Goal: Find contact information: Obtain details needed to contact an individual or organization

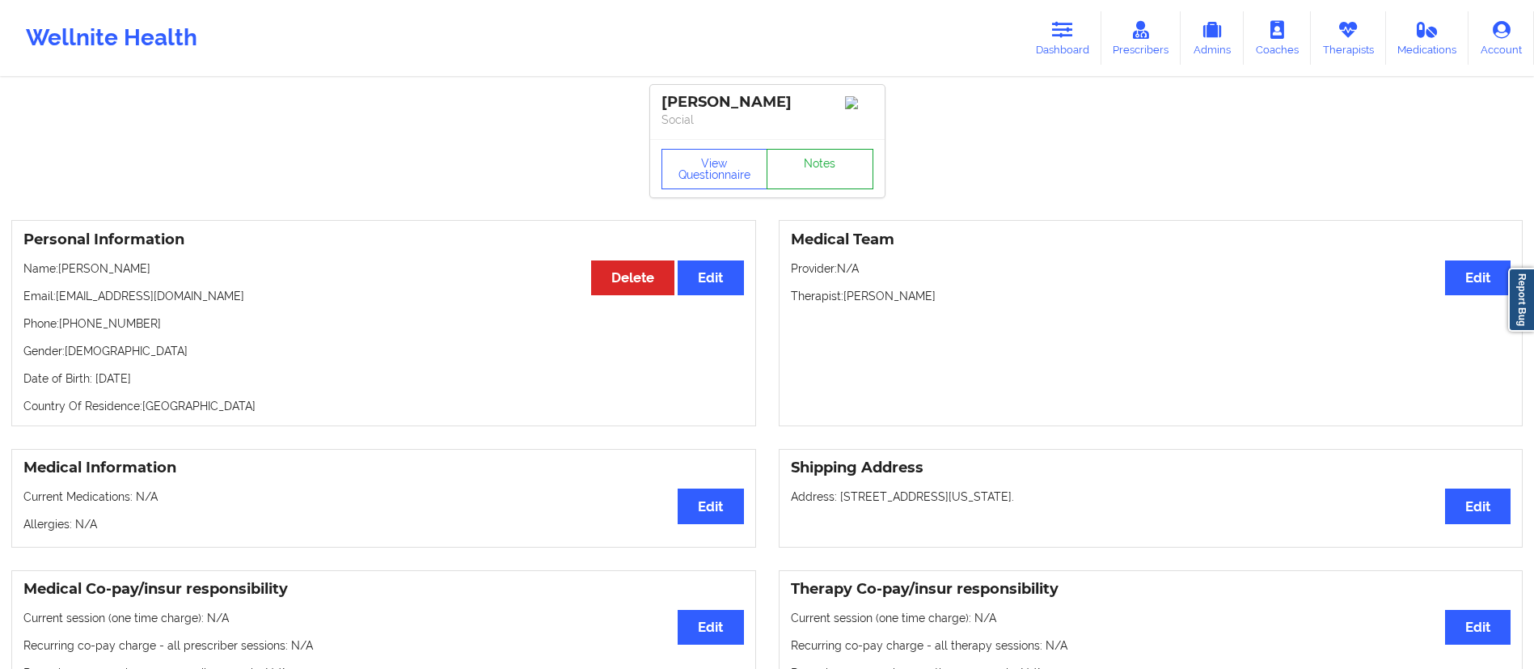
click at [828, 171] on link "Notes" at bounding box center [819, 169] width 107 height 40
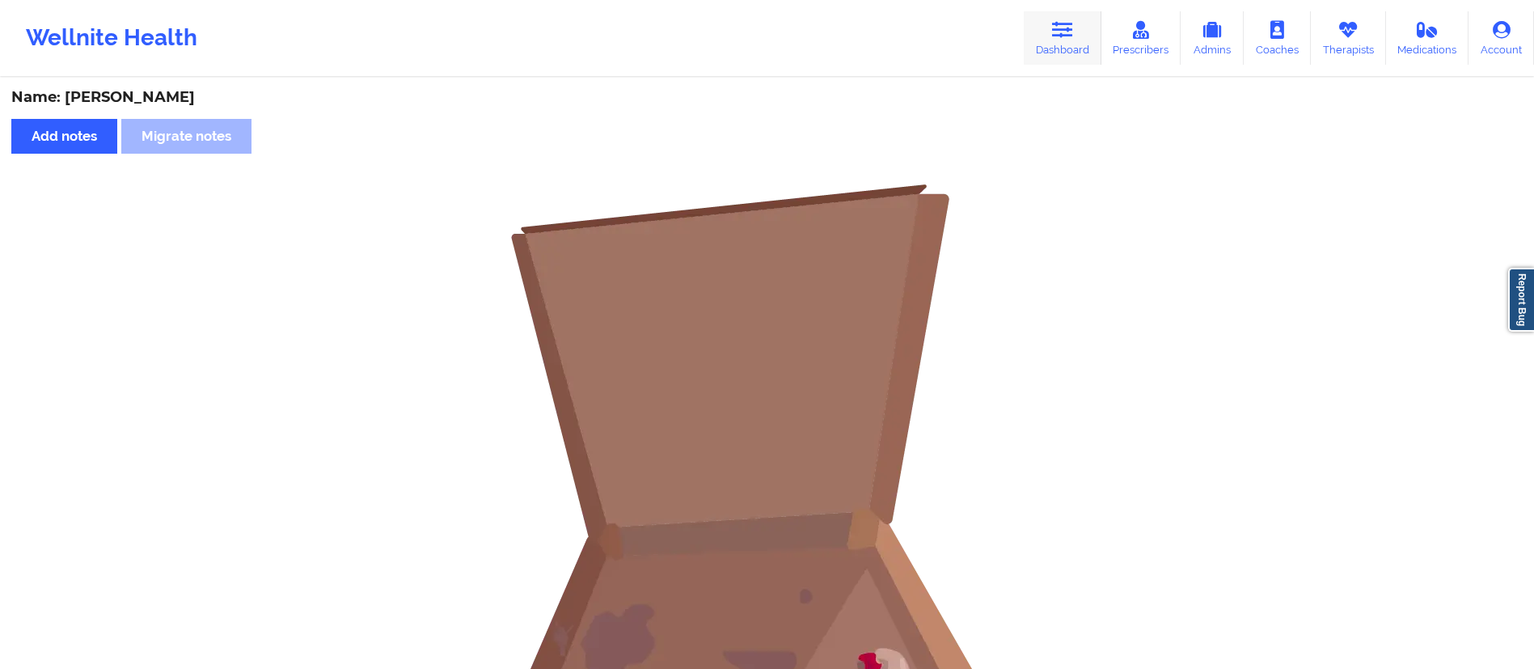
click at [1057, 27] on icon at bounding box center [1062, 30] width 21 height 18
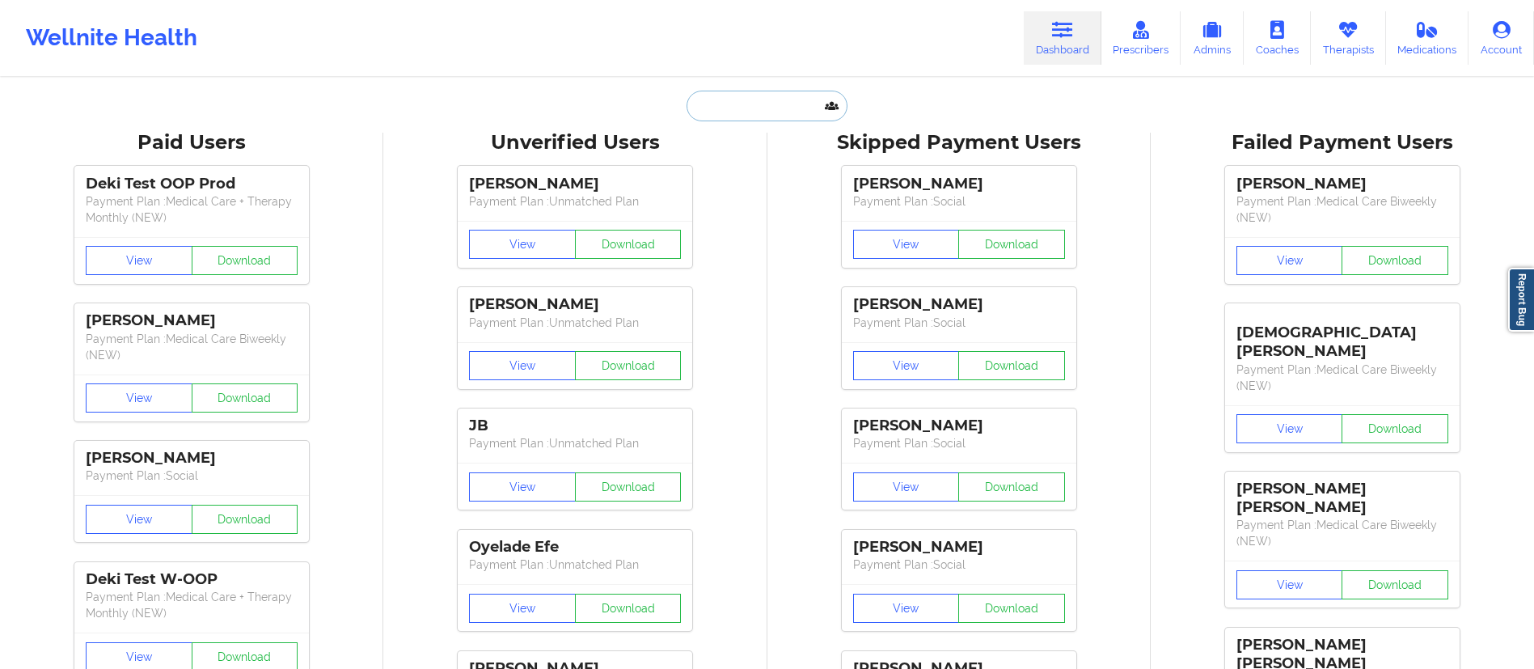
click at [793, 102] on input "text" at bounding box center [766, 106] width 160 height 31
paste input "[PERSON_NAME]"
type input "[PERSON_NAME]"
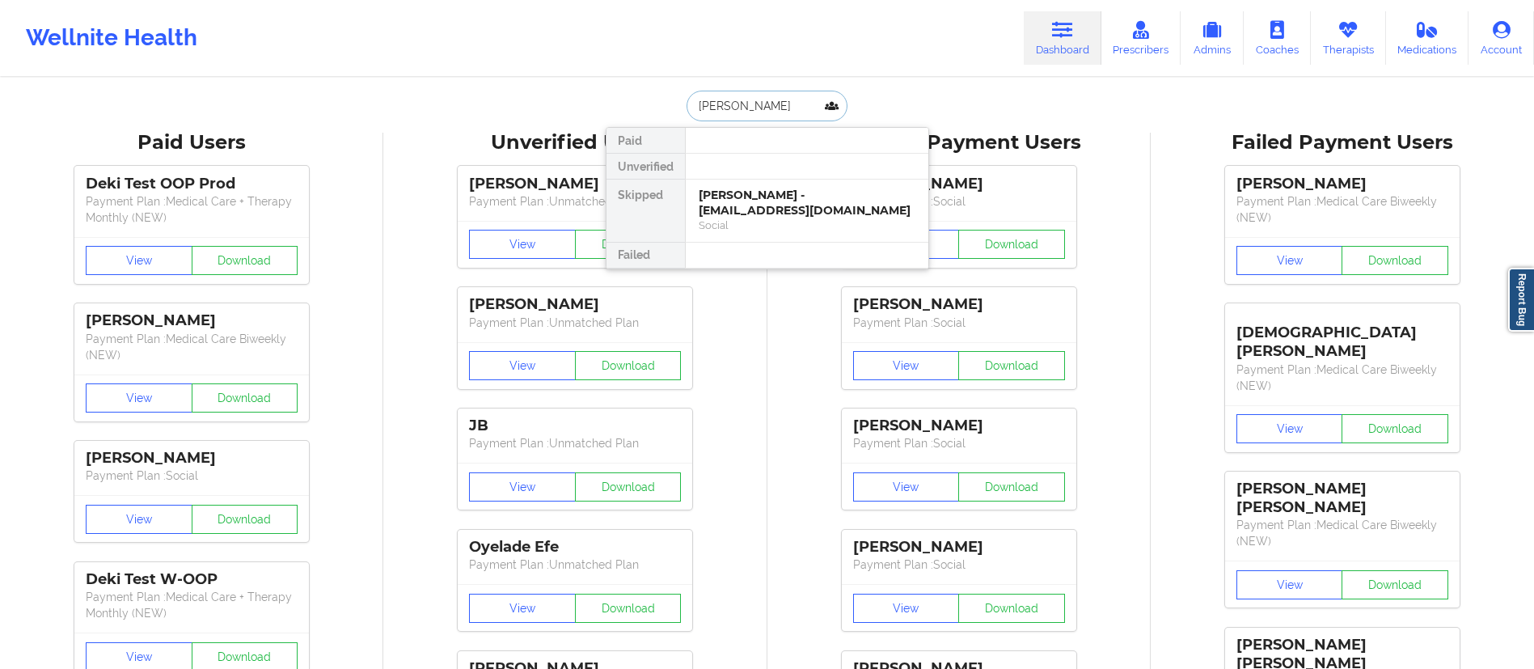
click at [768, 186] on div "[PERSON_NAME] - [EMAIL_ADDRESS][DOMAIN_NAME] Social" at bounding box center [807, 210] width 243 height 62
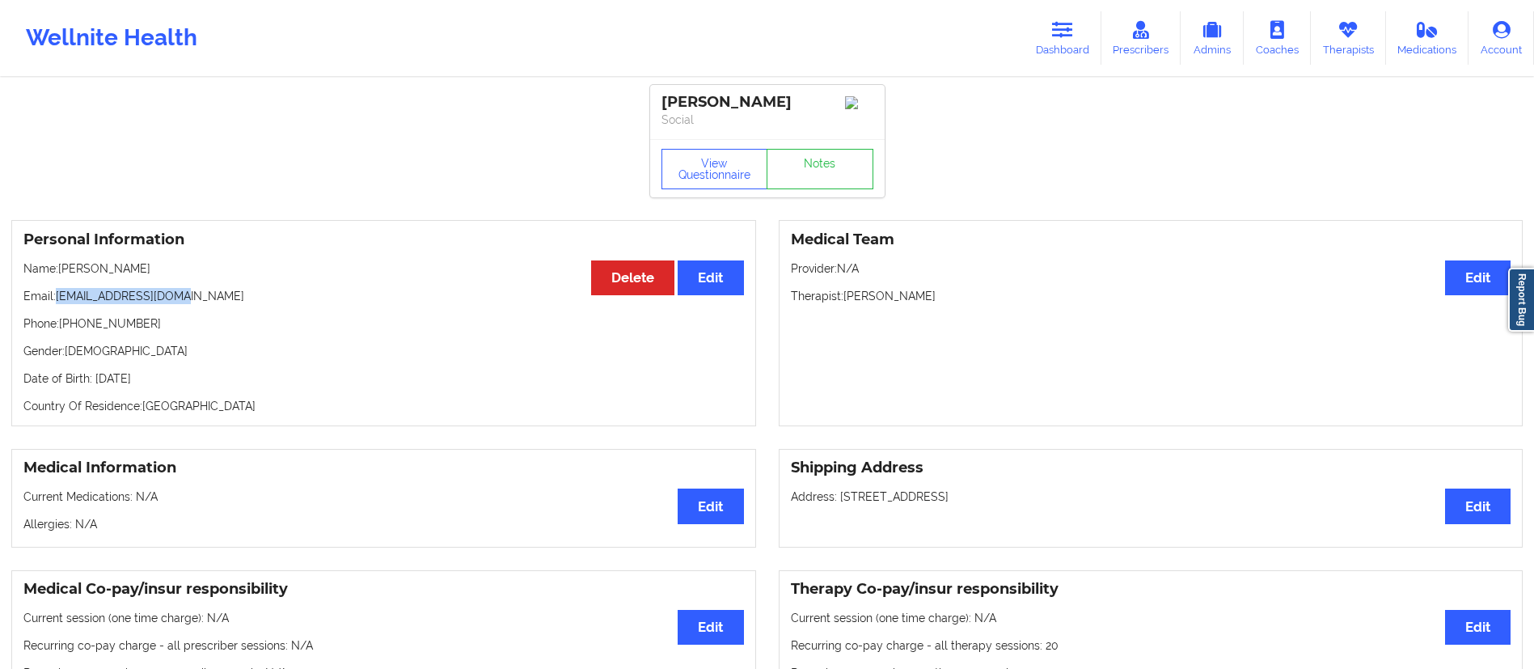
drag, startPoint x: 57, startPoint y: 302, endPoint x: 242, endPoint y: 302, distance: 184.3
click at [241, 302] on p "Email: [EMAIL_ADDRESS][DOMAIN_NAME]" at bounding box center [383, 296] width 720 height 16
copy p "[EMAIL_ADDRESS][DOMAIN_NAME]"
click at [1066, 23] on icon at bounding box center [1062, 30] width 21 height 18
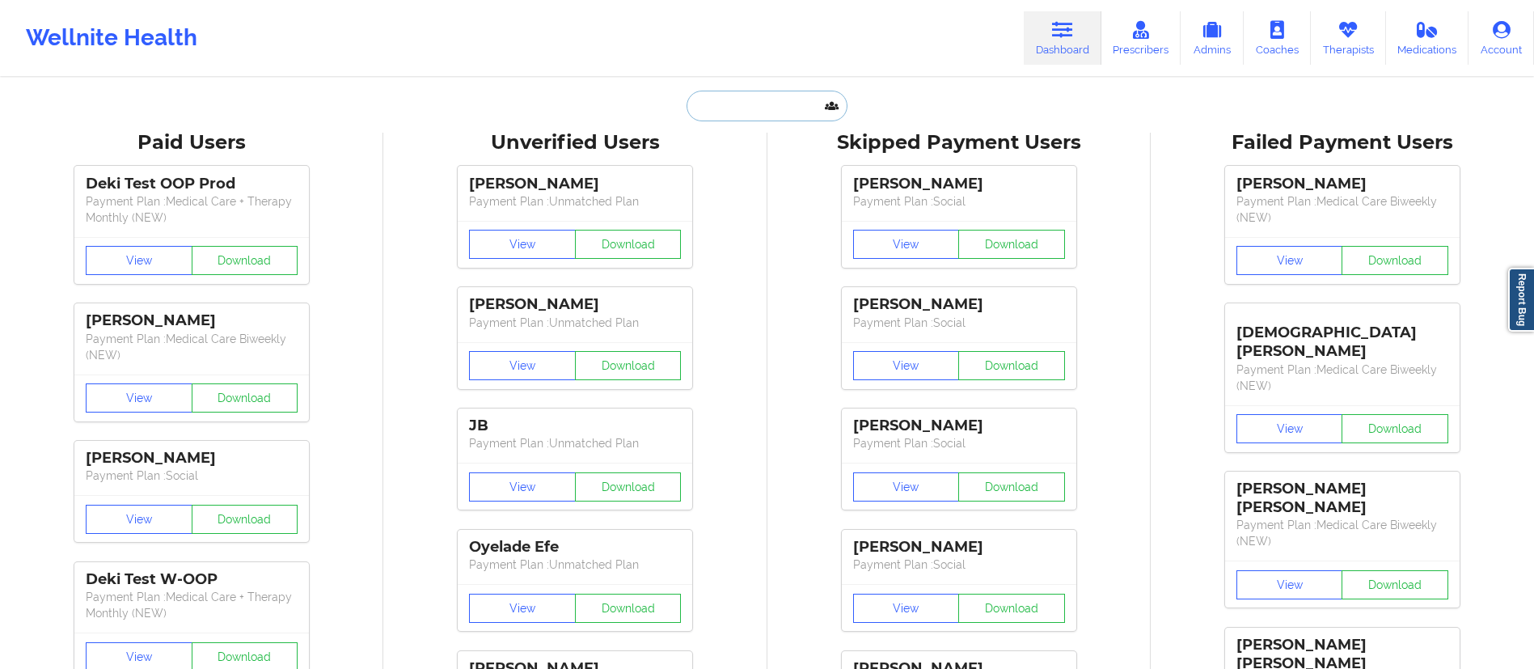
click at [762, 109] on input "text" at bounding box center [766, 106] width 160 height 31
paste input "[PERSON_NAME]"
type input "[PERSON_NAME]"
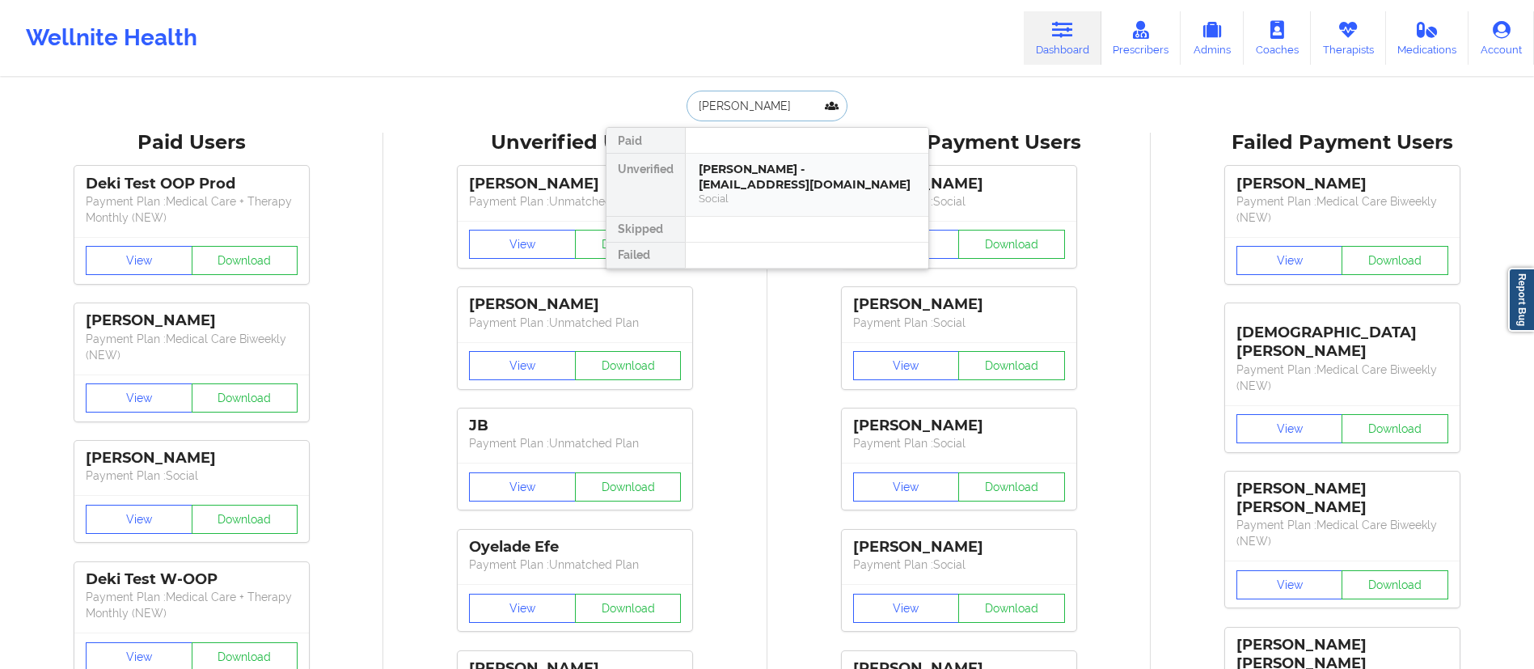
click at [768, 172] on div "[PERSON_NAME] - [EMAIL_ADDRESS][DOMAIN_NAME]" at bounding box center [807, 177] width 217 height 30
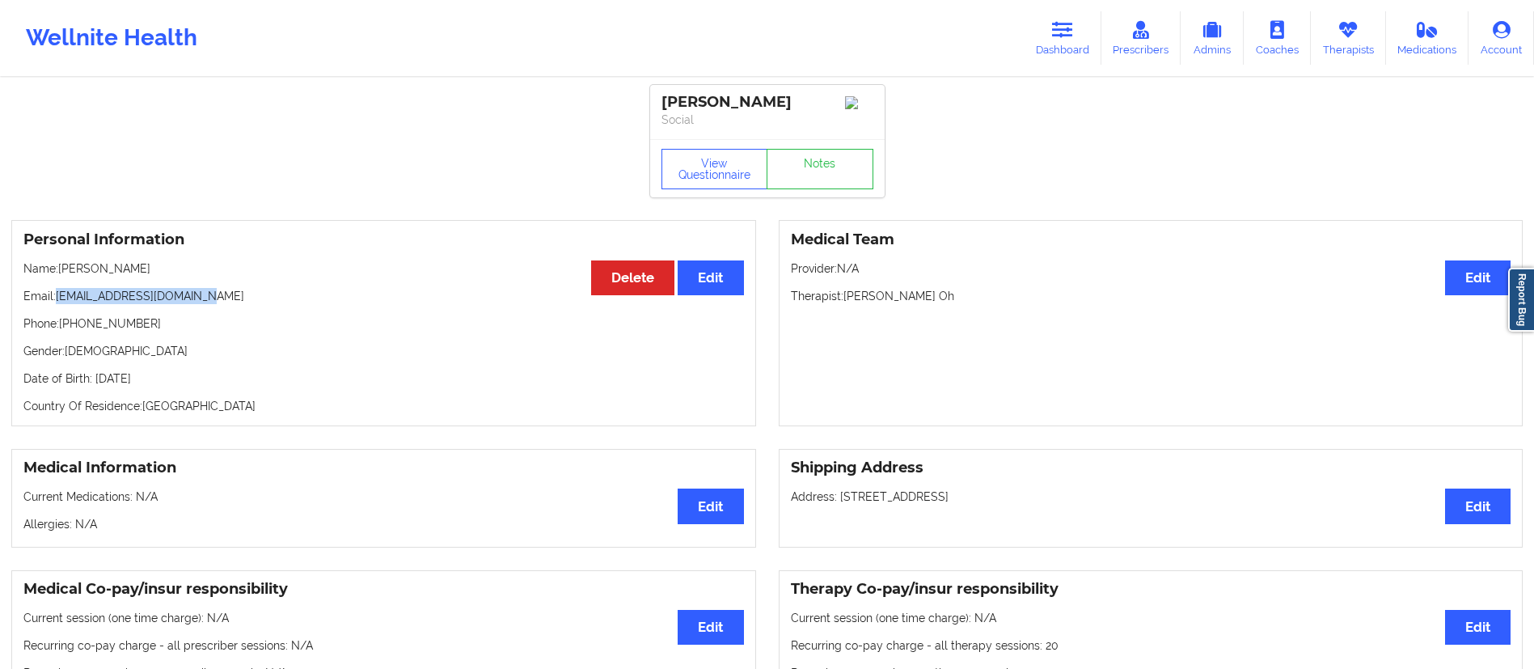
drag, startPoint x: 60, startPoint y: 301, endPoint x: 237, endPoint y: 307, distance: 177.2
click at [237, 304] on p "Email: [EMAIL_ADDRESS][DOMAIN_NAME]" at bounding box center [383, 296] width 720 height 16
copy p "[EMAIL_ADDRESS][DOMAIN_NAME]"
click at [1073, 32] on icon at bounding box center [1062, 30] width 21 height 18
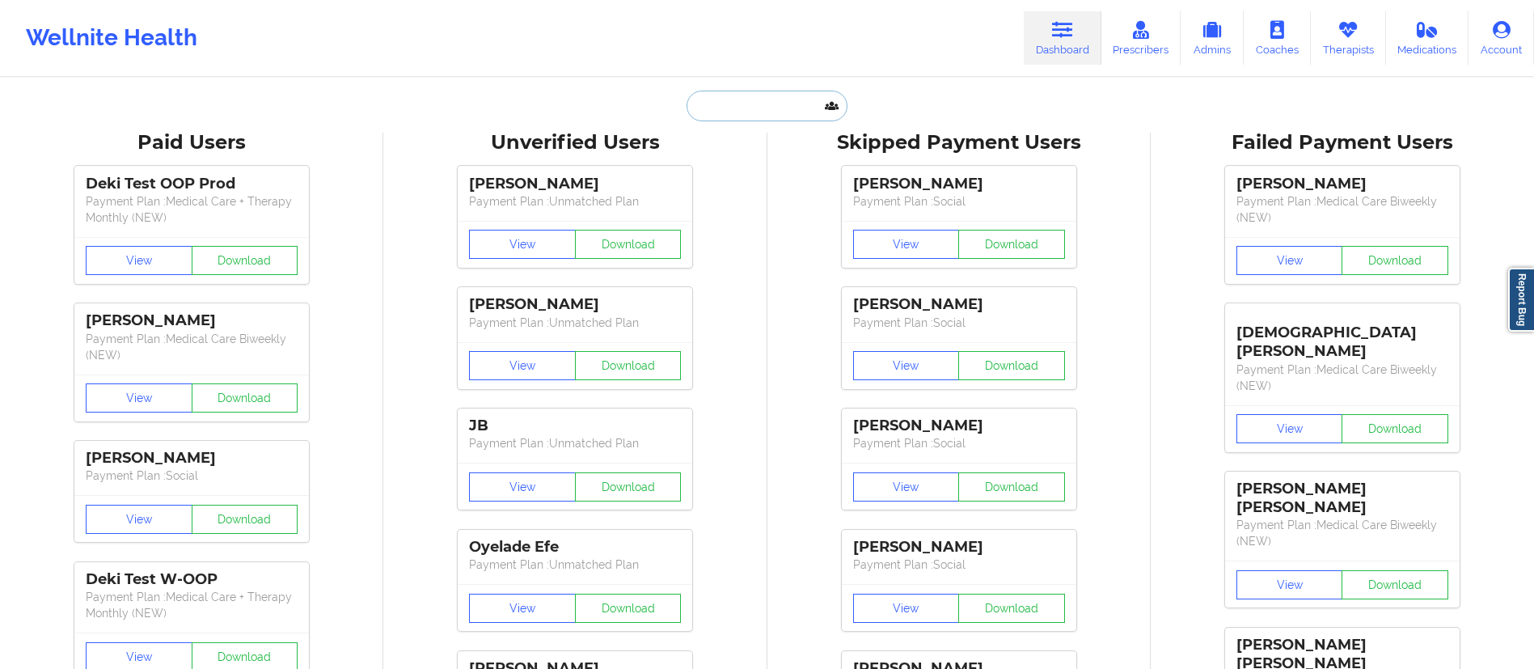
click at [708, 112] on input "text" at bounding box center [766, 106] width 160 height 31
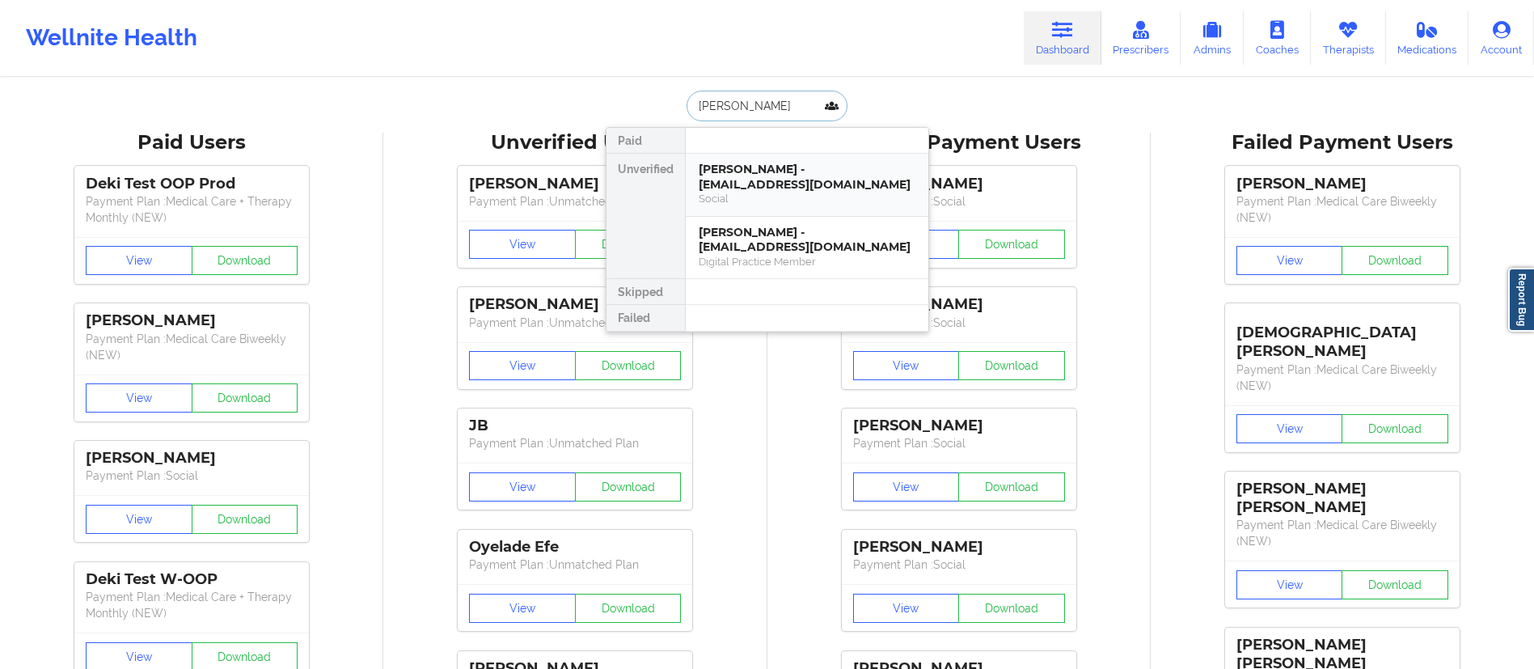
type input "[PERSON_NAME]"
click at [783, 174] on div "[PERSON_NAME] - [EMAIL_ADDRESS][DOMAIN_NAME]" at bounding box center [807, 177] width 217 height 30
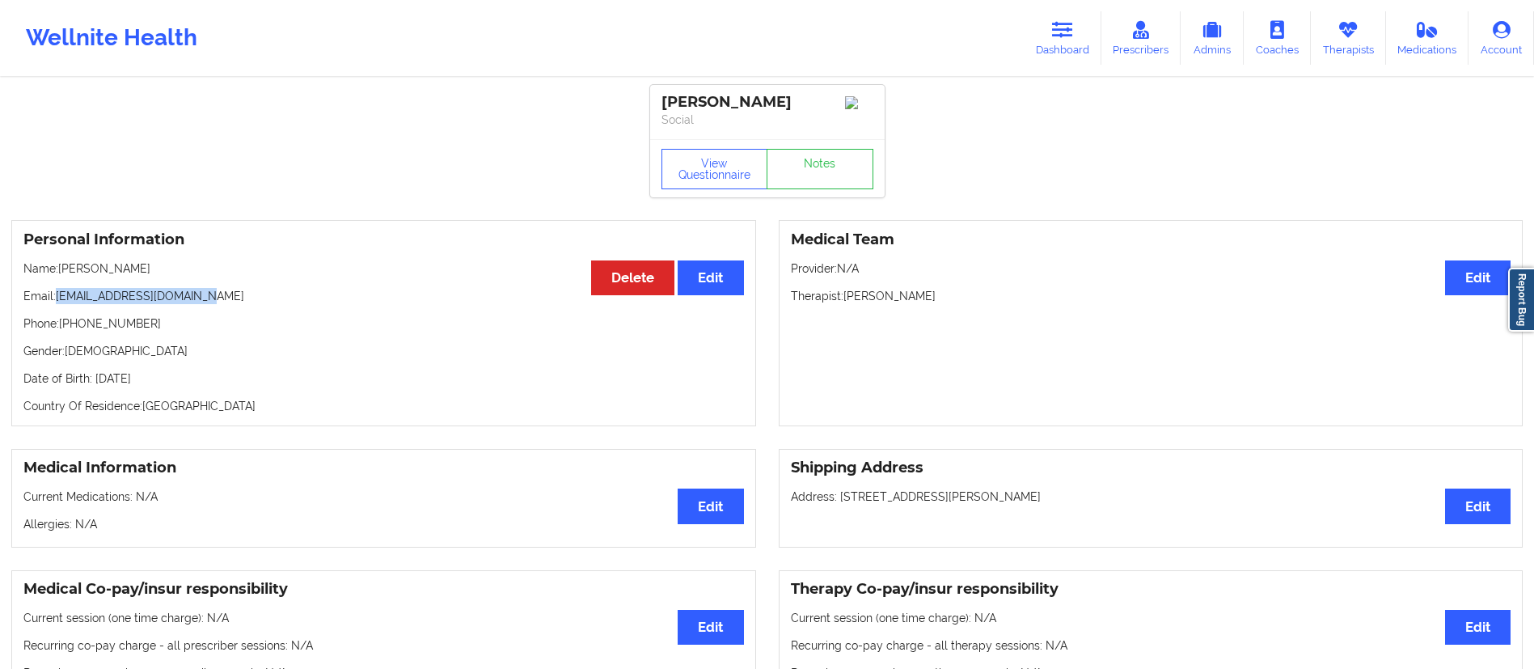
drag, startPoint x: 60, startPoint y: 302, endPoint x: 241, endPoint y: 301, distance: 181.1
click at [241, 301] on p "Email: [EMAIL_ADDRESS][DOMAIN_NAME]" at bounding box center [383, 296] width 720 height 16
copy p "[EMAIL_ADDRESS][DOMAIN_NAME]"
click at [1070, 40] on link "Dashboard" at bounding box center [1063, 37] width 78 height 53
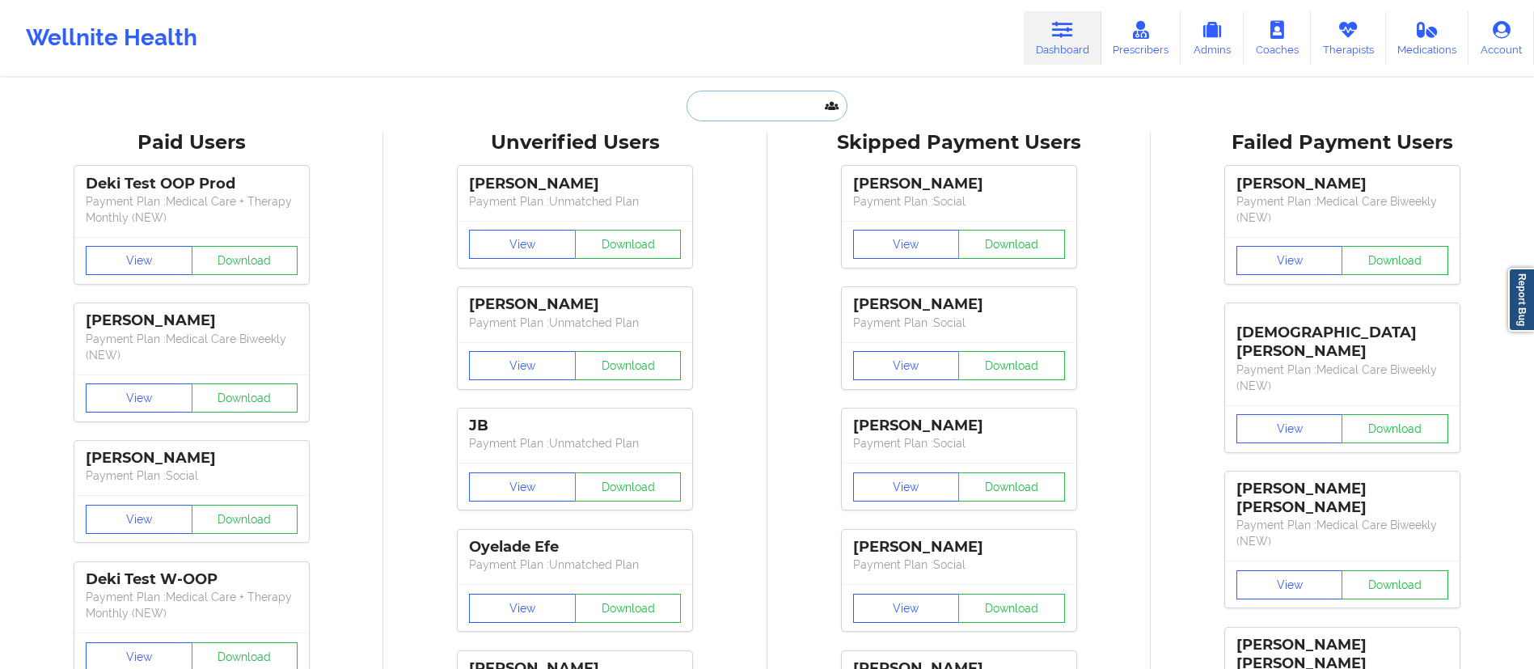
click at [742, 104] on input "text" at bounding box center [766, 106] width 160 height 31
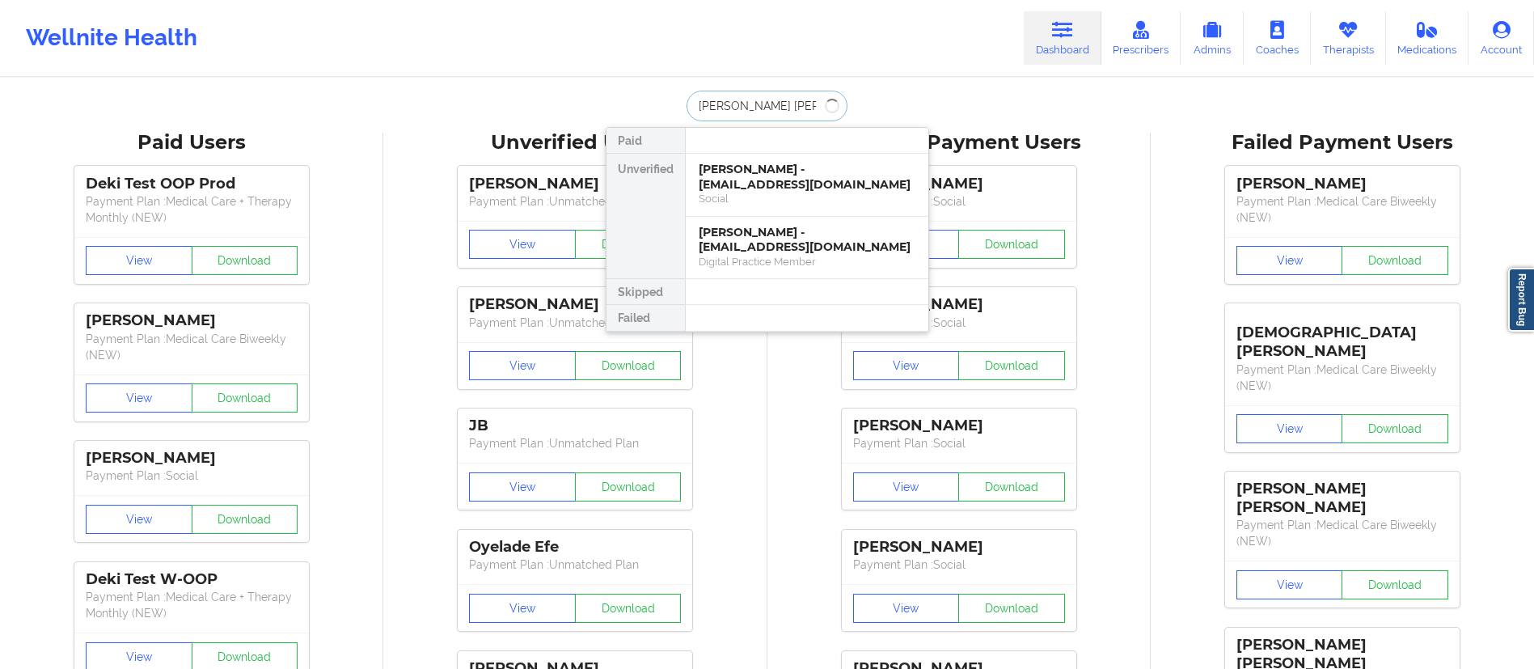
type input "[PERSON_NAME]"
click at [758, 255] on div "Digital Practice Member" at bounding box center [807, 262] width 217 height 14
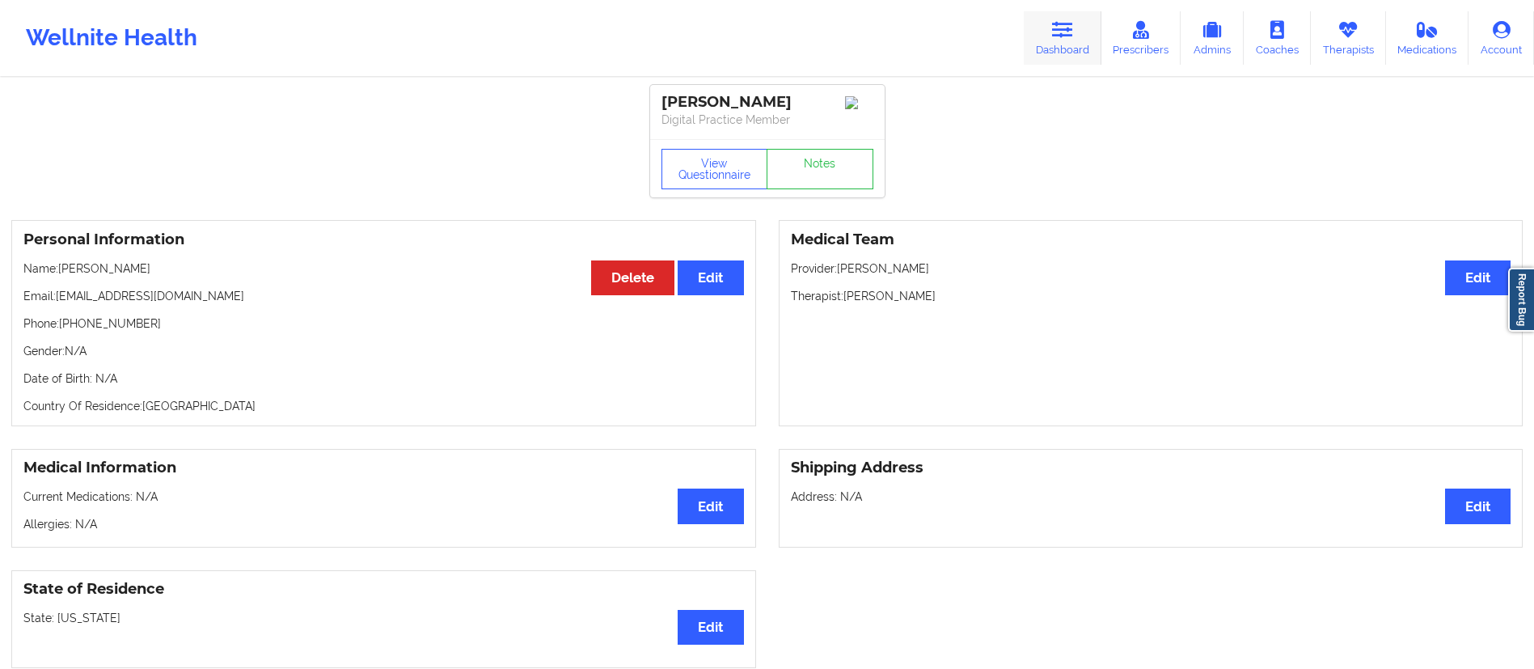
click at [1060, 46] on link "Dashboard" at bounding box center [1063, 37] width 78 height 53
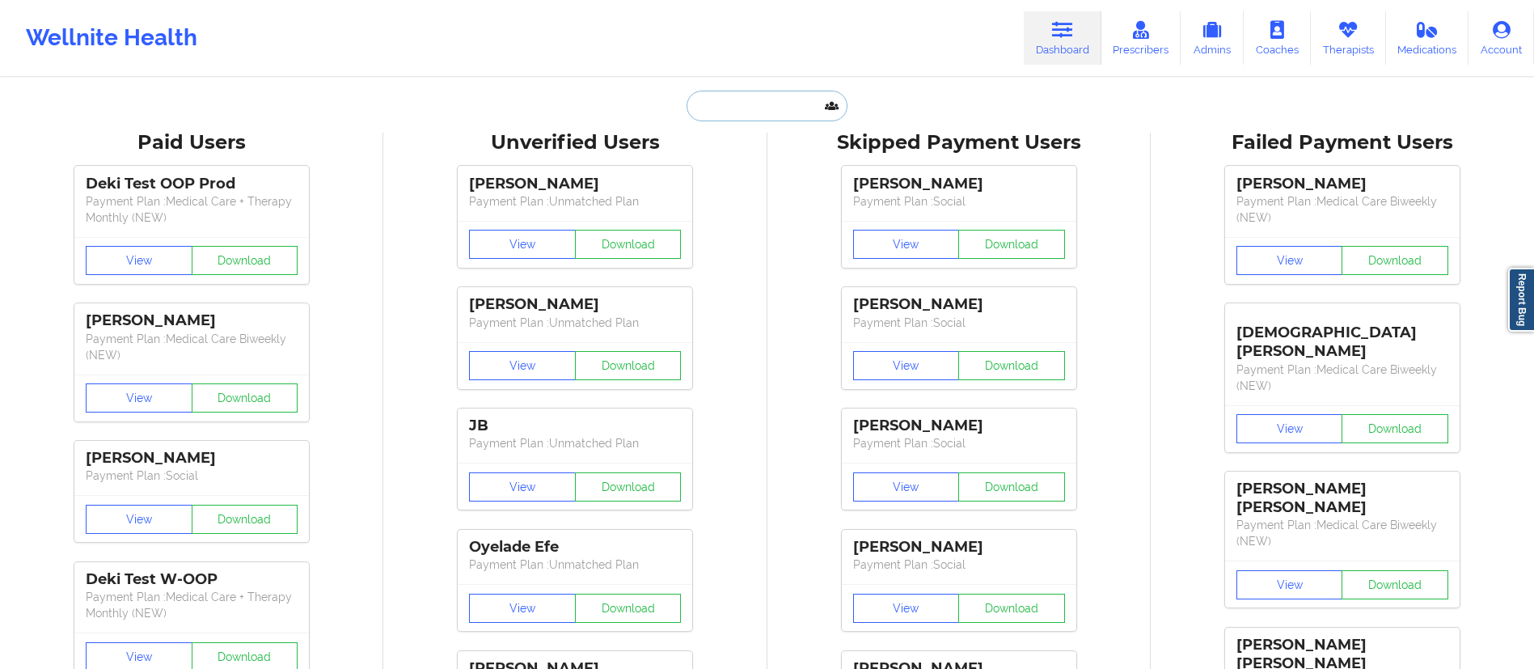
click at [757, 116] on input "text" at bounding box center [766, 106] width 160 height 31
paste input "[PERSON_NAME]"
type input "[PERSON_NAME]"
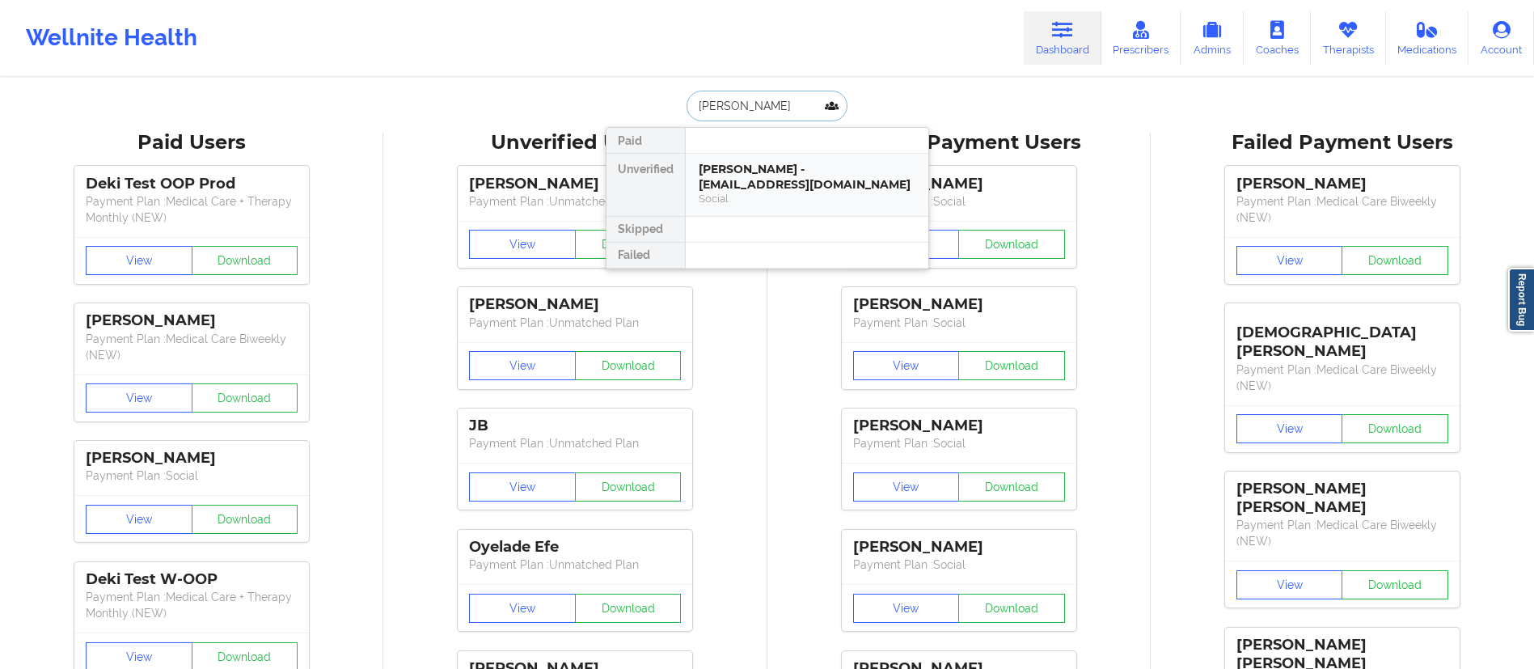
click at [741, 192] on div "[PERSON_NAME] - [EMAIL_ADDRESS][DOMAIN_NAME] Social" at bounding box center [807, 185] width 243 height 62
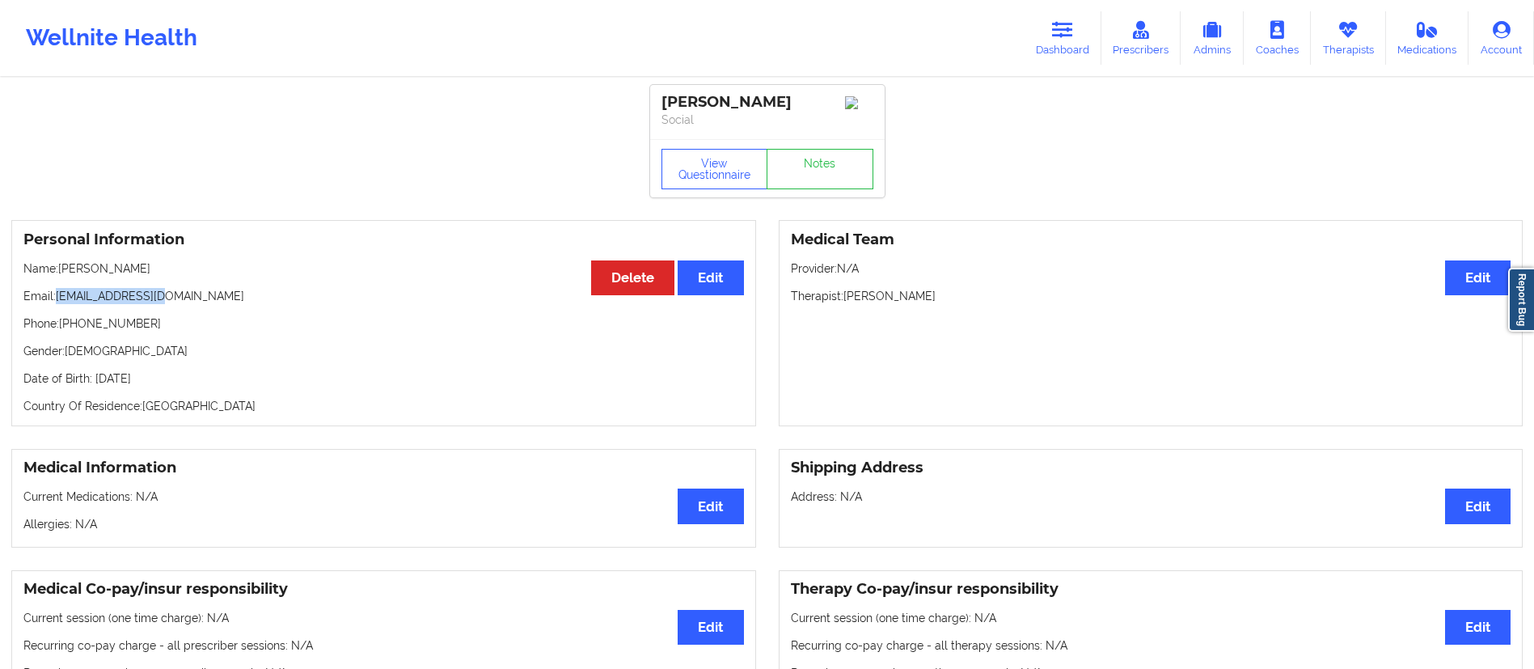
drag, startPoint x: 57, startPoint y: 302, endPoint x: 220, endPoint y: 299, distance: 162.5
click at [220, 299] on p "Email: [EMAIL_ADDRESS][DOMAIN_NAME]" at bounding box center [383, 296] width 720 height 16
copy p "[EMAIL_ADDRESS][DOMAIN_NAME]"
